Goal: Task Accomplishment & Management: Complete application form

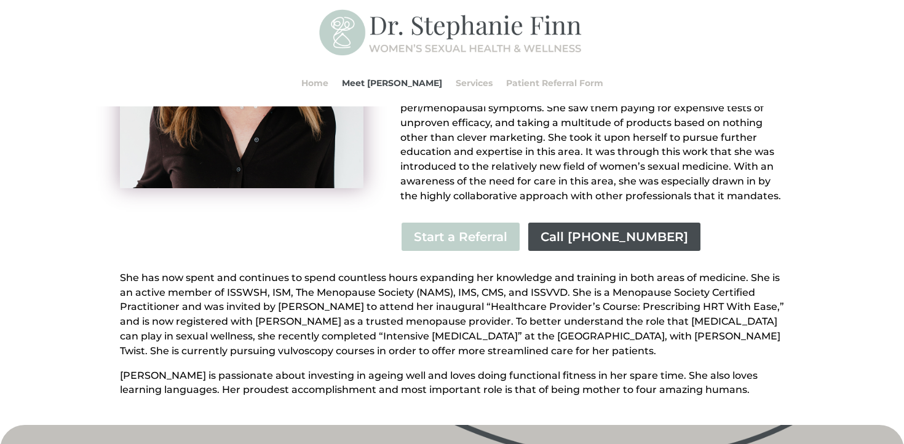
scroll to position [289, 0]
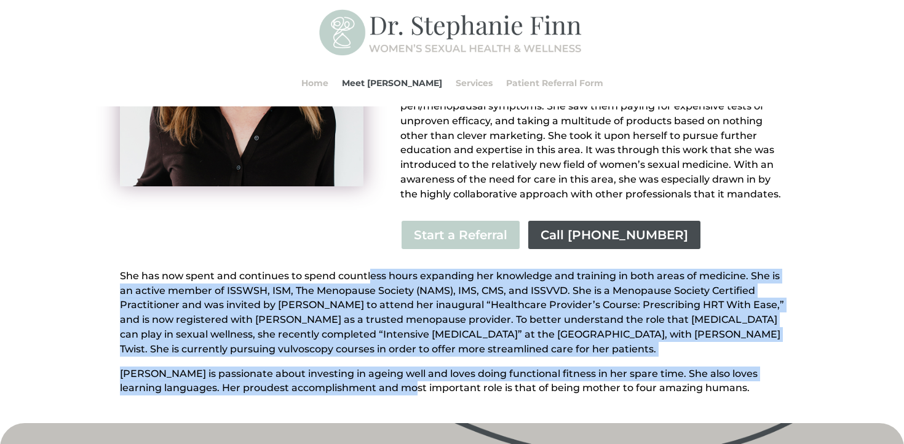
drag, startPoint x: 368, startPoint y: 261, endPoint x: 394, endPoint y: 369, distance: 111.8
click at [394, 369] on div "She has now spent and continues to spend countless hours expanding her knowledg…" at bounding box center [452, 332] width 664 height 127
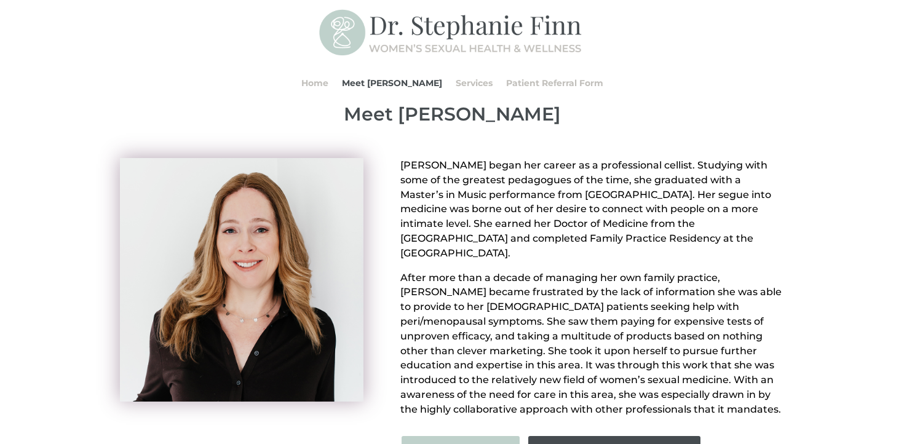
scroll to position [0, 0]
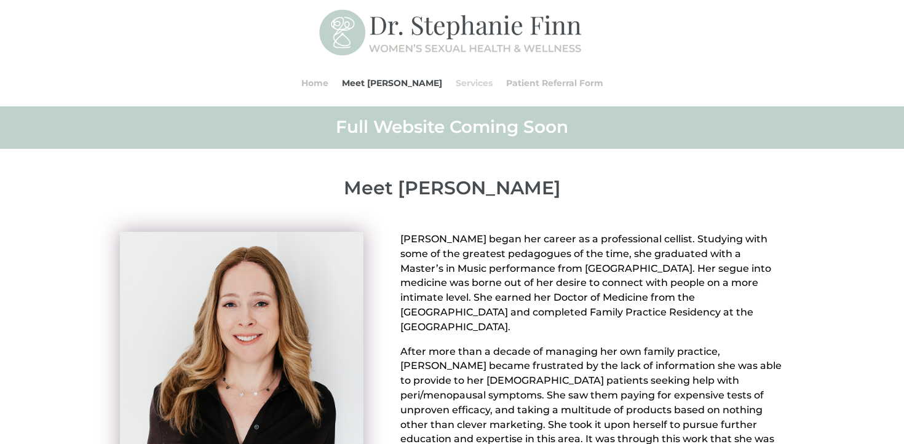
click at [464, 83] on link "Services" at bounding box center [474, 83] width 37 height 47
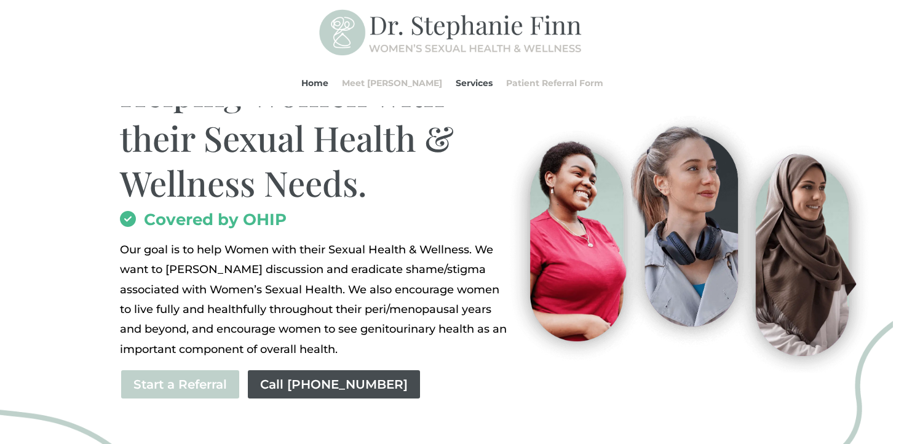
scroll to position [145, 0]
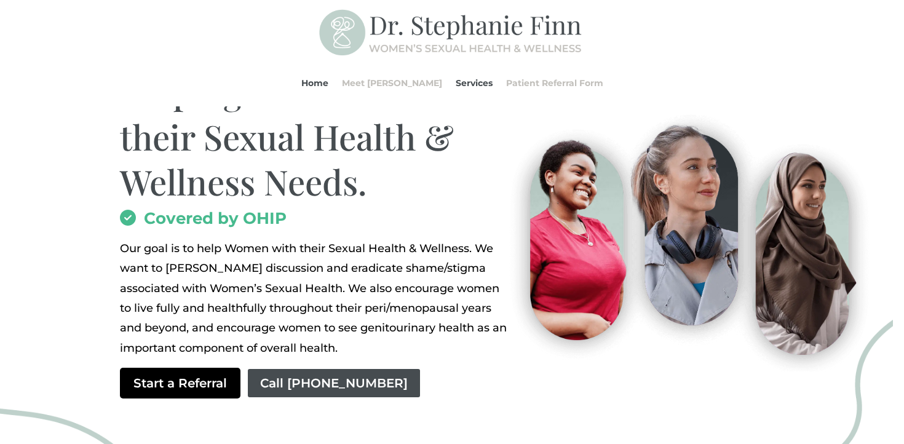
click at [204, 381] on link "Start a Referral" at bounding box center [180, 383] width 120 height 31
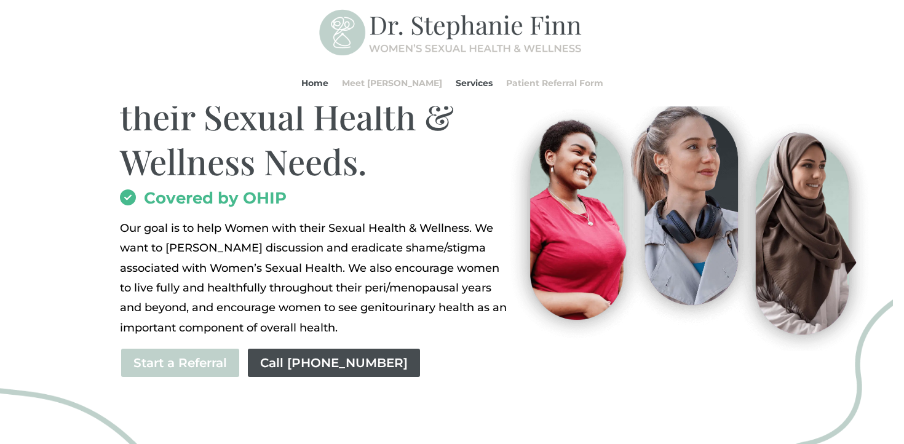
scroll to position [166, 0]
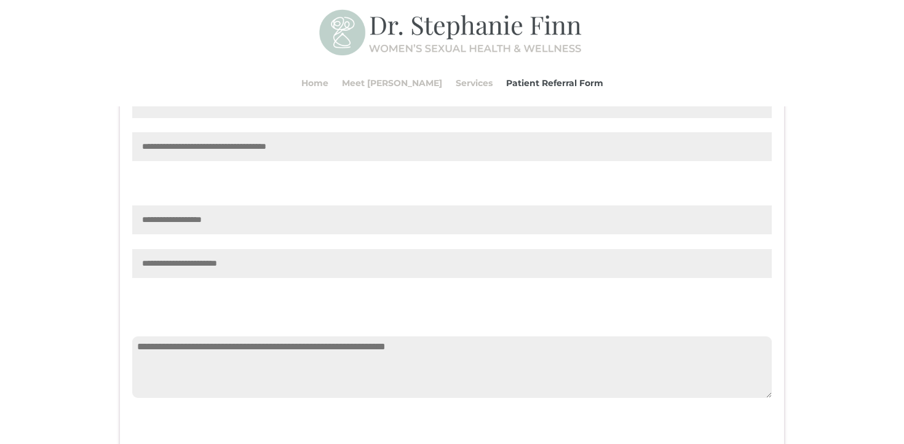
scroll to position [1136, 0]
